Goal: Information Seeking & Learning: Learn about a topic

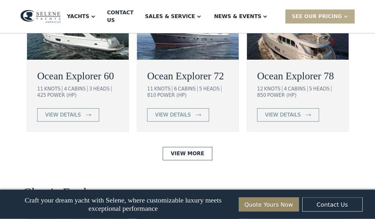
scroll to position [1191, 0]
click at [56, 119] on div "view details" at bounding box center [63, 115] width 36 height 8
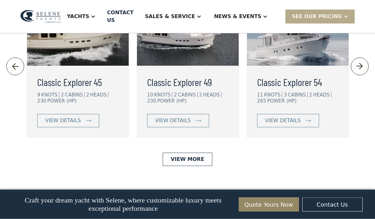
scroll to position [1417, 0]
click at [306, 122] on img at bounding box center [308, 121] width 5 height 3
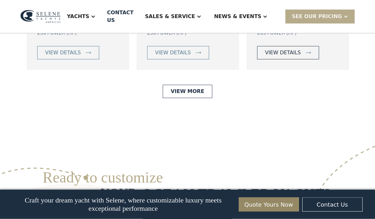
scroll to position [1485, 0]
click at [177, 98] on link "View More" at bounding box center [187, 91] width 49 height 13
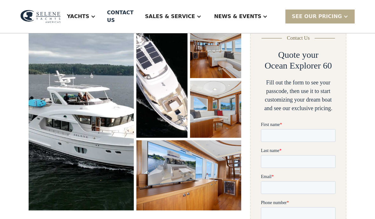
scroll to position [108, 0]
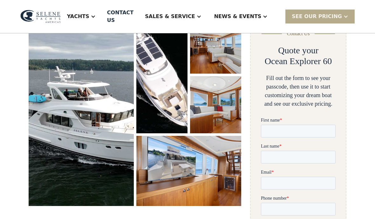
click at [61, 109] on img "open lightbox" at bounding box center [81, 111] width 105 height 189
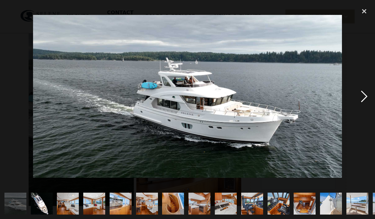
click at [365, 110] on div "next image" at bounding box center [365, 96] width 22 height 184
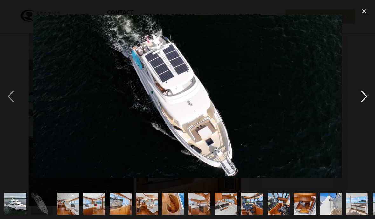
click at [363, 111] on div "next image" at bounding box center [365, 96] width 22 height 184
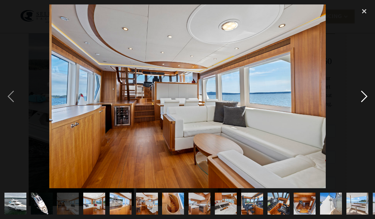
scroll to position [0, 0]
click at [365, 111] on div "next image" at bounding box center [365, 96] width 22 height 184
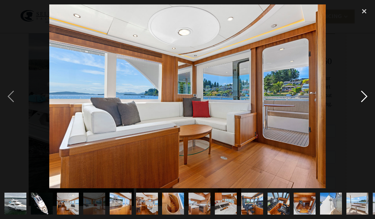
click at [365, 111] on div "next image" at bounding box center [365, 96] width 22 height 184
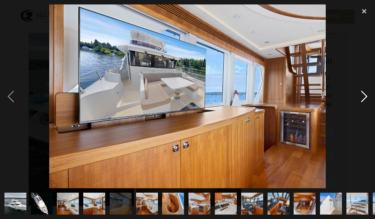
click at [367, 115] on div "next image" at bounding box center [365, 96] width 22 height 184
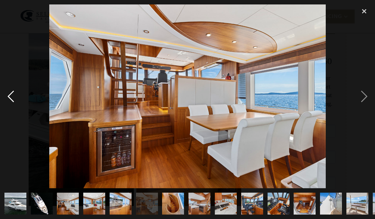
click at [9, 103] on div "previous image" at bounding box center [11, 96] width 22 height 184
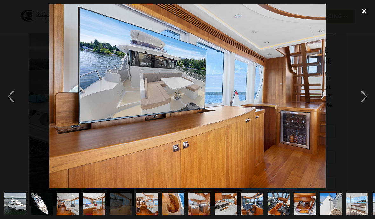
click at [367, 11] on div "close lightbox" at bounding box center [365, 11] width 22 height 14
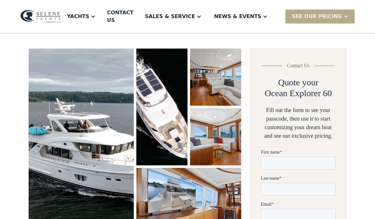
scroll to position [70, 0]
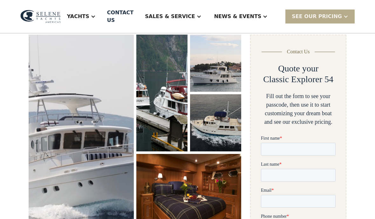
scroll to position [92, 0]
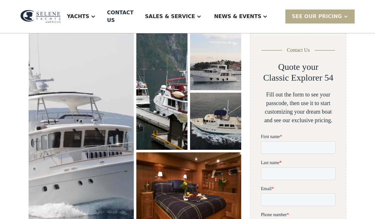
click at [67, 119] on img "open lightbox" at bounding box center [81, 132] width 105 height 198
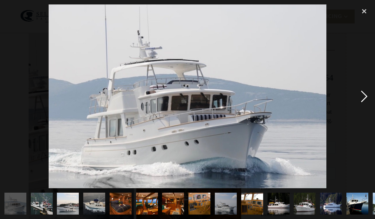
click at [372, 113] on div "next image" at bounding box center [365, 96] width 22 height 184
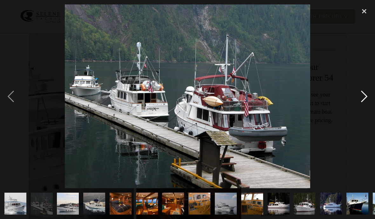
click at [371, 110] on div "next image" at bounding box center [365, 96] width 22 height 184
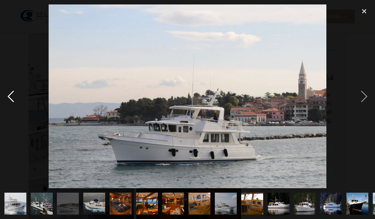
click at [13, 106] on div "previous image" at bounding box center [11, 96] width 22 height 184
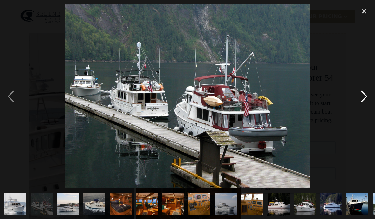
click at [374, 110] on div "next image" at bounding box center [365, 96] width 22 height 184
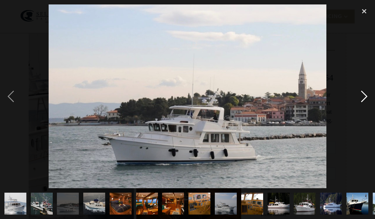
click at [373, 110] on div "next image" at bounding box center [365, 96] width 22 height 184
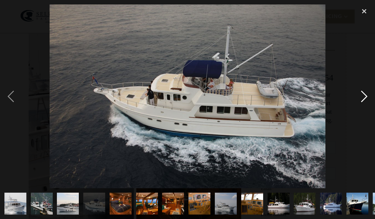
click at [368, 107] on div "next image" at bounding box center [365, 96] width 22 height 184
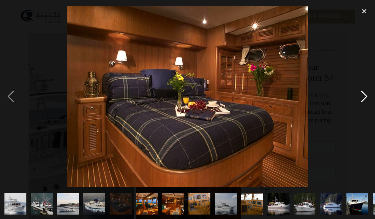
click at [367, 111] on div "next image" at bounding box center [365, 96] width 22 height 184
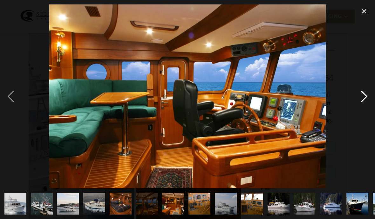
click at [367, 110] on div "next image" at bounding box center [365, 96] width 22 height 184
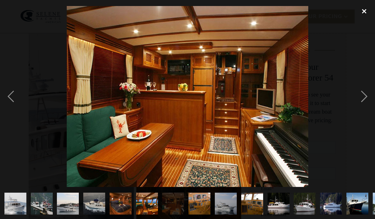
click at [365, 11] on div "close lightbox" at bounding box center [365, 11] width 22 height 14
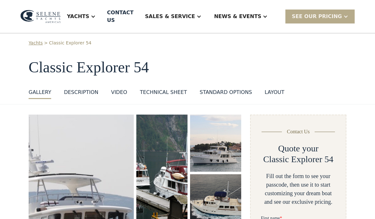
scroll to position [0, 0]
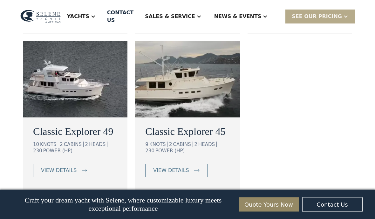
scroll to position [577, 0]
click at [55, 167] on div "view details" at bounding box center [59, 171] width 36 height 8
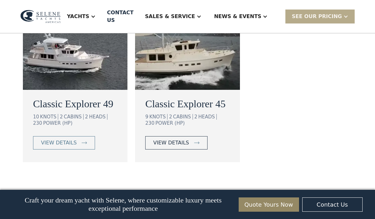
click at [158, 139] on div "view details" at bounding box center [171, 143] width 36 height 8
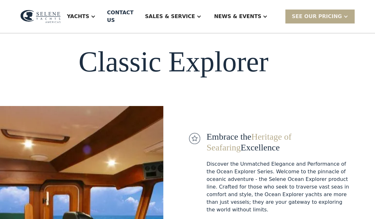
scroll to position [0, 0]
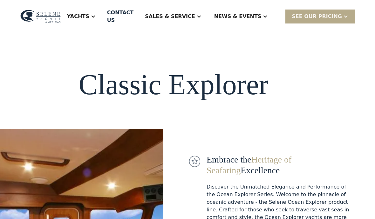
click at [89, 13] on div "Yachts" at bounding box center [78, 17] width 22 height 8
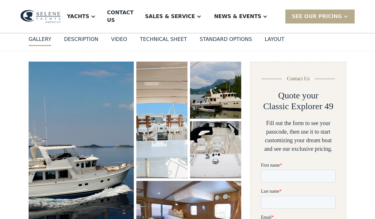
scroll to position [63, 0]
click at [62, 136] on img "open lightbox" at bounding box center [81, 159] width 106 height 197
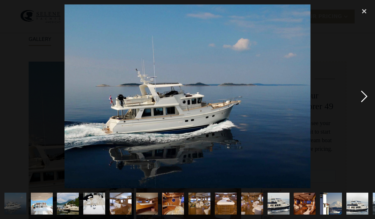
click at [373, 108] on div "next image" at bounding box center [365, 96] width 22 height 184
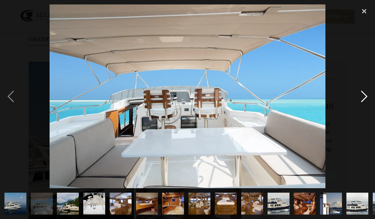
click at [372, 111] on div "next image" at bounding box center [365, 96] width 22 height 184
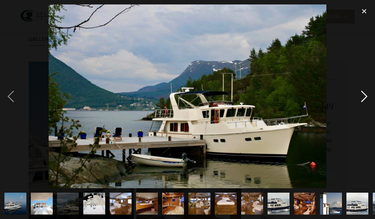
click at [372, 111] on div "next image" at bounding box center [365, 96] width 22 height 184
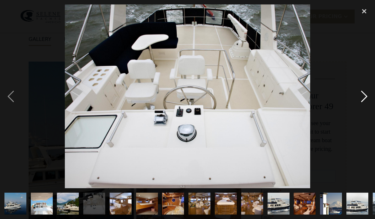
scroll to position [0, 0]
click at [372, 110] on div "next image" at bounding box center [365, 96] width 22 height 184
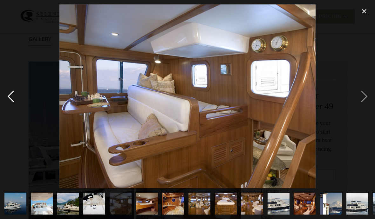
click at [16, 106] on div "previous image" at bounding box center [11, 96] width 22 height 184
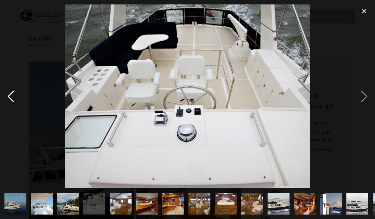
click at [16, 107] on div "previous image" at bounding box center [11, 96] width 22 height 184
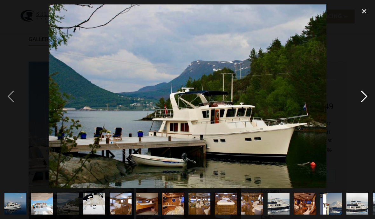
click at [363, 112] on div "next image" at bounding box center [365, 96] width 22 height 184
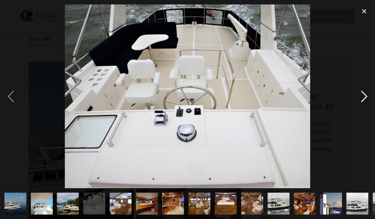
click at [364, 111] on div "next image" at bounding box center [365, 96] width 22 height 184
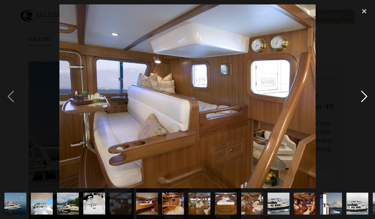
click at [365, 108] on div "next image" at bounding box center [365, 96] width 22 height 184
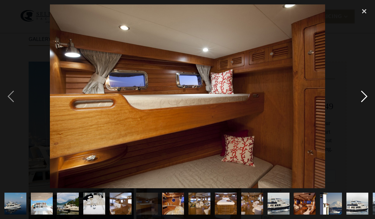
click at [367, 111] on div "next image" at bounding box center [365, 96] width 22 height 184
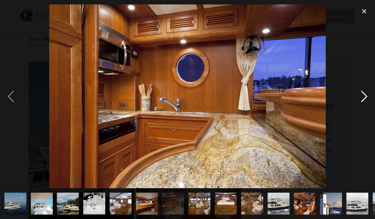
click at [367, 111] on div "next image" at bounding box center [365, 96] width 22 height 184
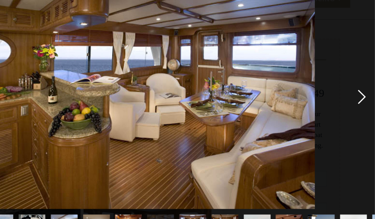
scroll to position [76, 0]
click at [354, 89] on div "next image" at bounding box center [365, 96] width 22 height 184
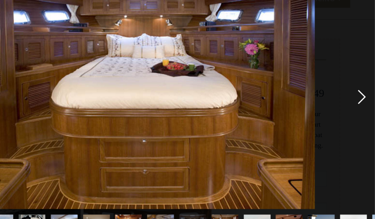
click at [354, 93] on div "next image" at bounding box center [365, 96] width 22 height 184
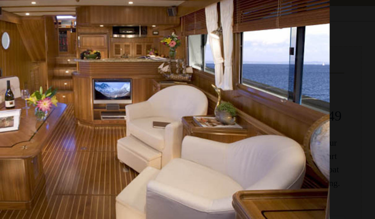
click at [49, 82] on img at bounding box center [187, 96] width 277 height 184
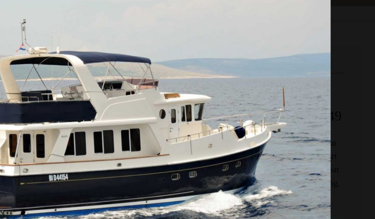
click at [226, 79] on img at bounding box center [188, 96] width 278 height 184
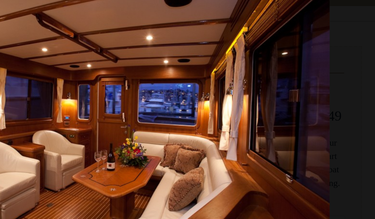
click at [230, 96] on div at bounding box center [187, 96] width 375 height 184
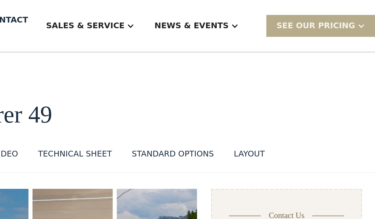
scroll to position [0, 0]
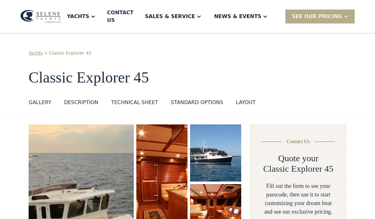
scroll to position [4, 0]
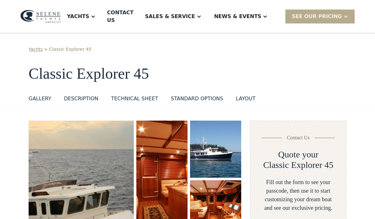
click at [80, 159] on img "open lightbox" at bounding box center [81, 215] width 105 height 189
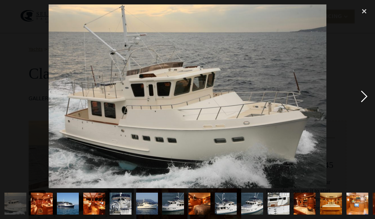
click at [361, 114] on div "next image" at bounding box center [365, 96] width 22 height 184
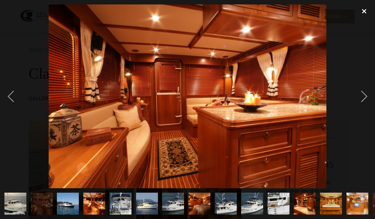
click at [367, 10] on div "close lightbox" at bounding box center [365, 11] width 22 height 14
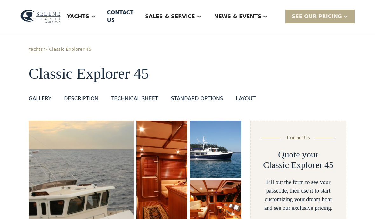
scroll to position [0, 0]
